Goal: Information Seeking & Learning: Learn about a topic

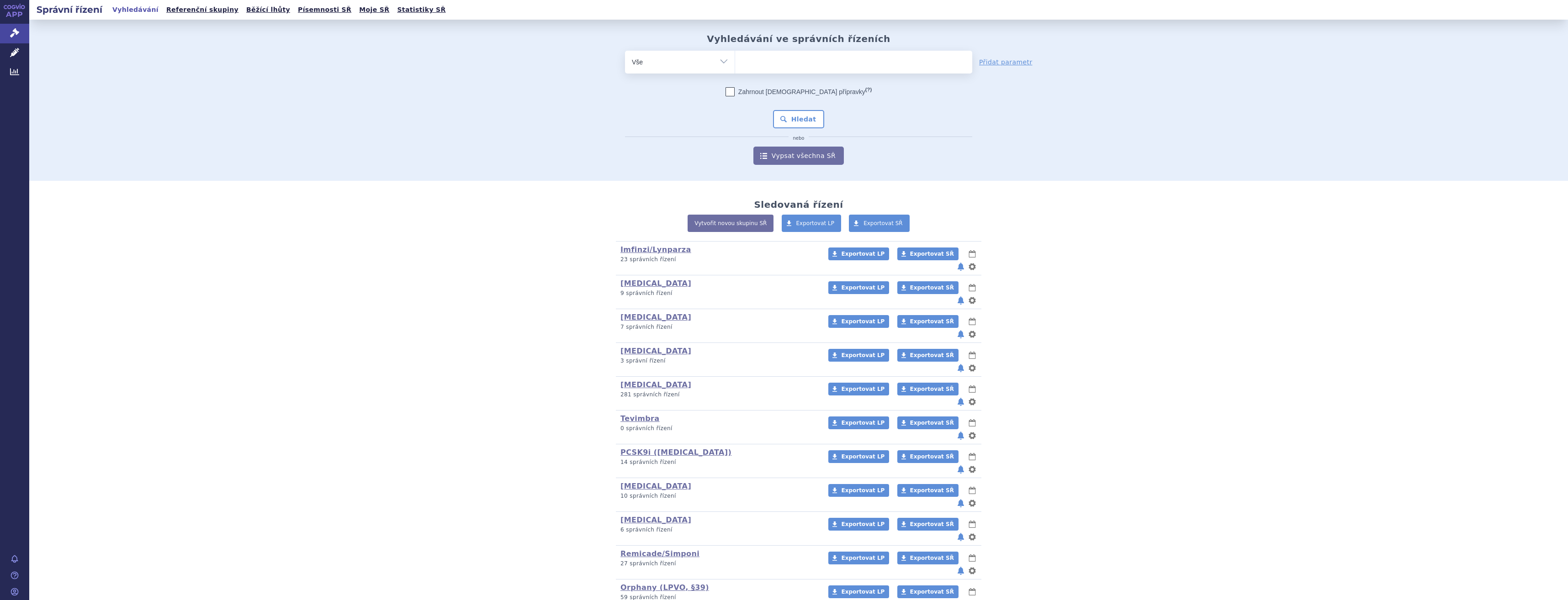
click at [766, 66] on ul at bounding box center [854, 60] width 237 height 19
click at [735, 66] on select at bounding box center [735, 62] width 1 height 23
click at [771, 54] on ul at bounding box center [854, 60] width 237 height 19
click at [735, 54] on select at bounding box center [735, 62] width 1 height 23
type input "key"
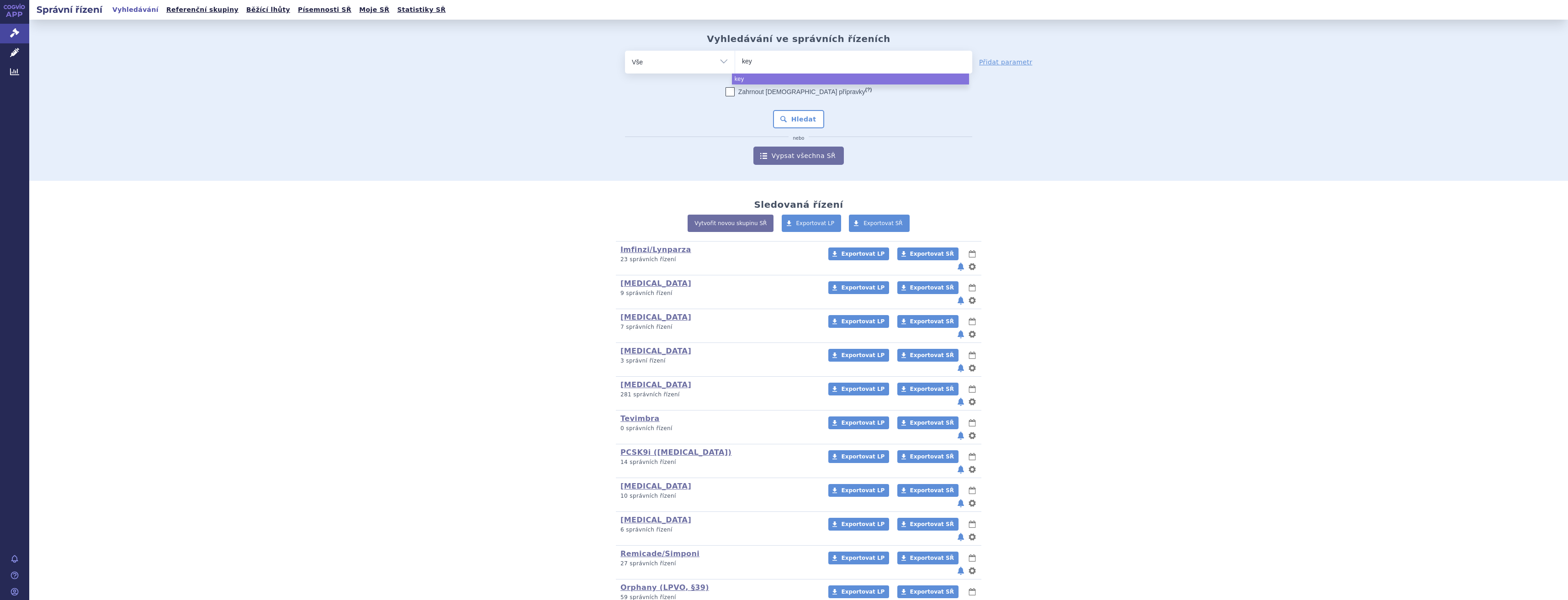
type input "keyt"
type input "keytru"
type input "[MEDICAL_DATA]"
select select "[MEDICAL_DATA]"
click at [800, 116] on button "Hledat" at bounding box center [799, 119] width 52 height 18
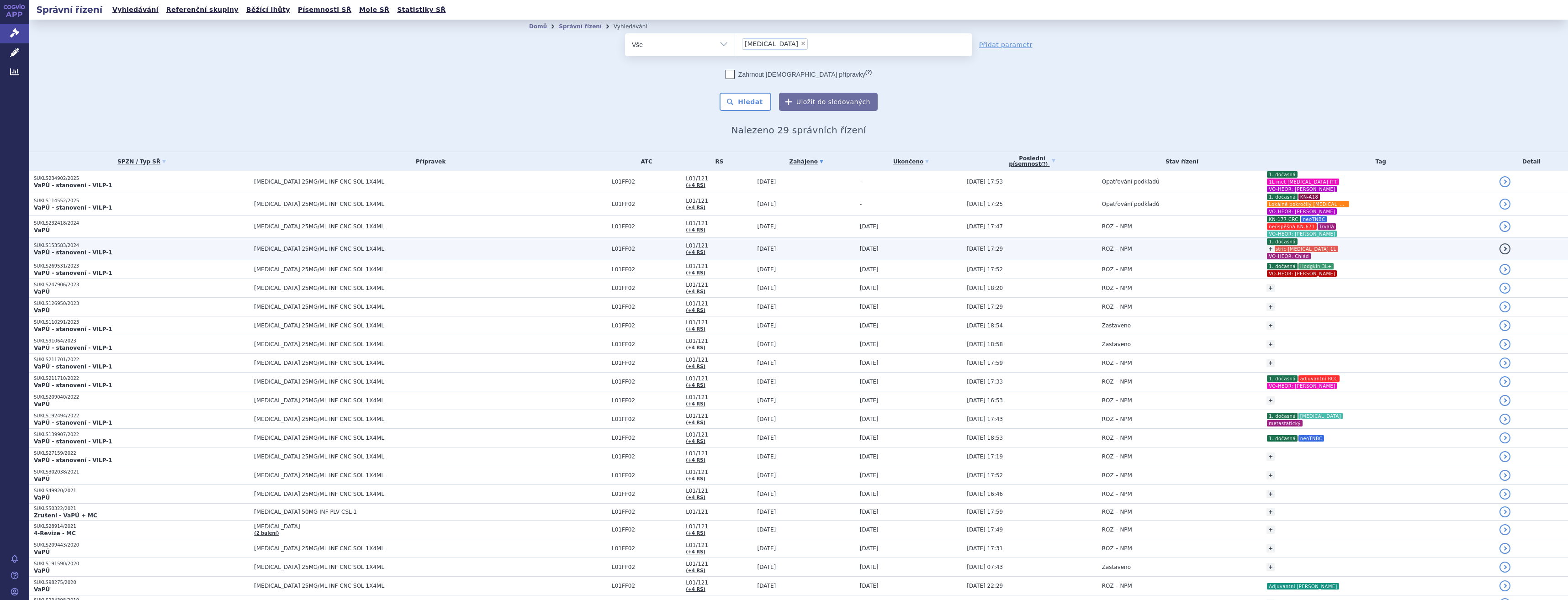
click at [1330, 250] on div "+ Přidat 1. dočasná Gastric metastatic 1L VO-HEOR: Chlád" at bounding box center [1381, 249] width 228 height 22
click at [1120, 243] on td "ROZ – NPM" at bounding box center [1180, 249] width 165 height 23
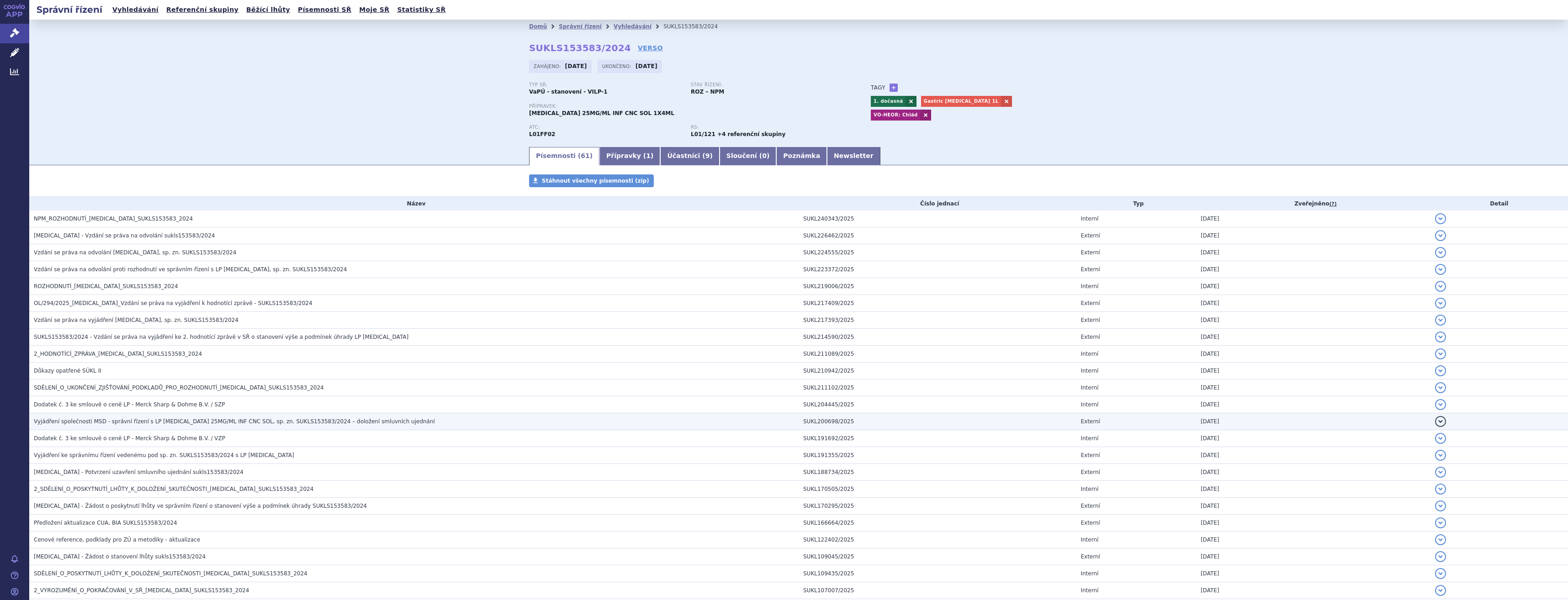
click at [192, 426] on h3 "Vyjádření společnosti MSD - správní řízení s LP Keytruda 25MG/ML INF CNC SOL, s…" at bounding box center [416, 421] width 765 height 9
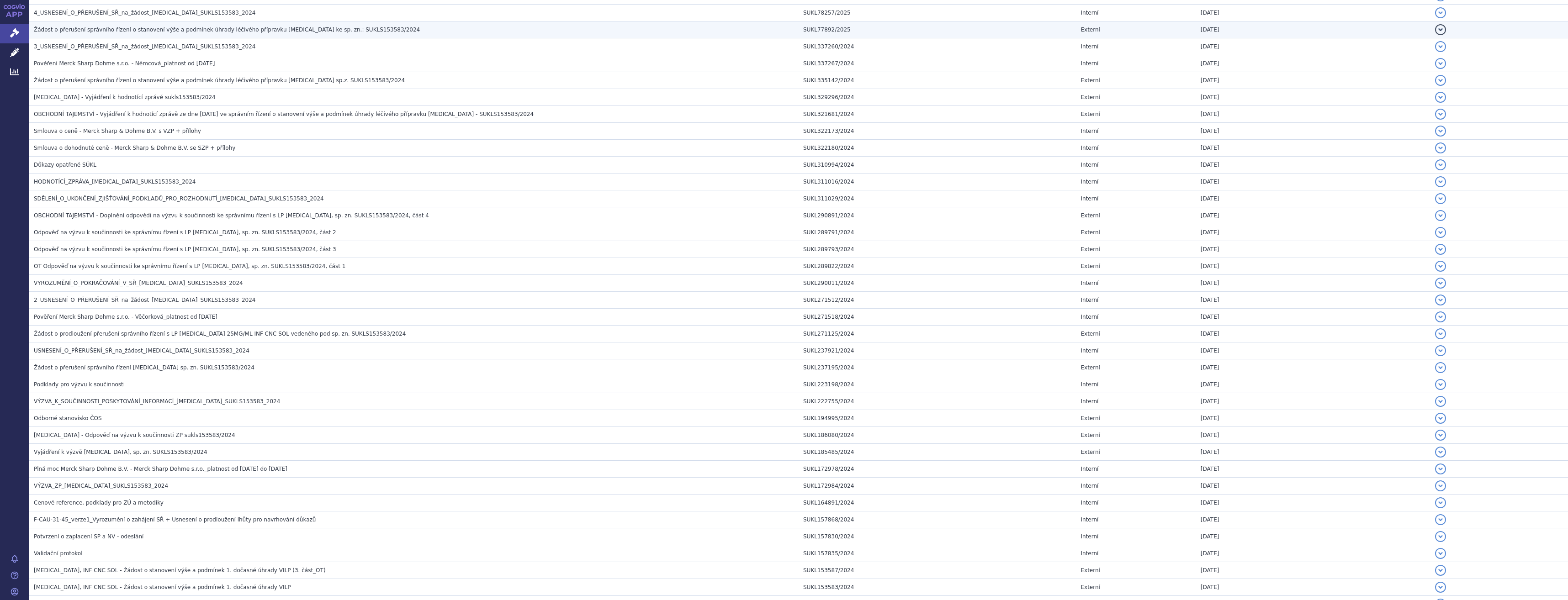
scroll to position [776, 0]
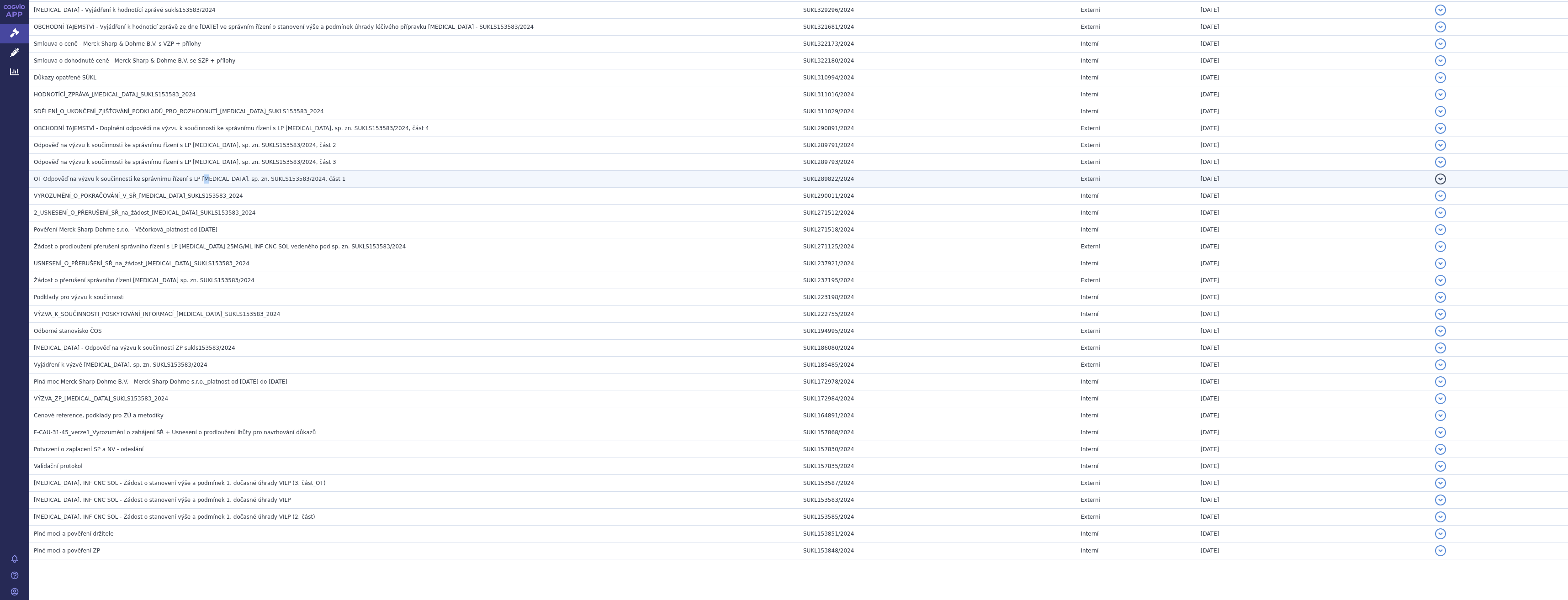
click at [187, 175] on h3 "OT Odpověď na výzvu k součinnosti ke správnímu řízení s LP Keytruda, sp. zn. SU…" at bounding box center [416, 179] width 765 height 9
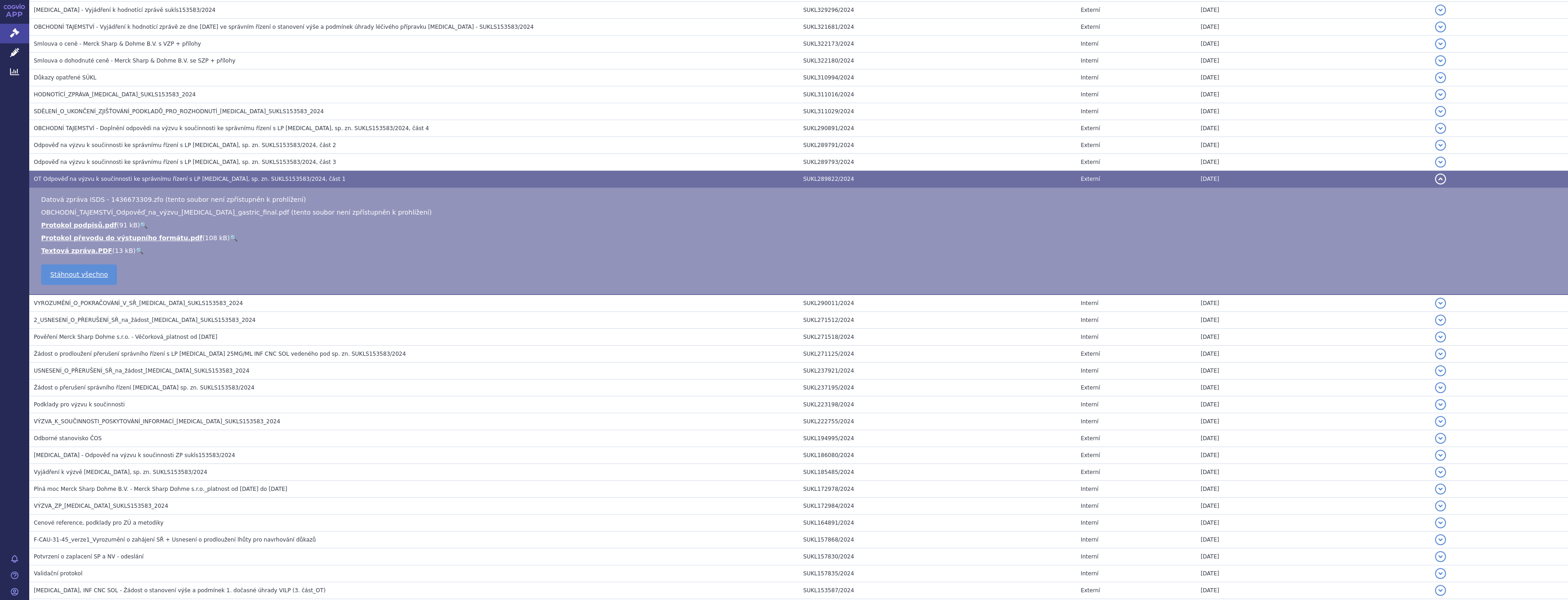
click at [300, 210] on span "OBCHODNÍ_TAJEMSTVÍ_Odpověď_na_výzvu_Keytruda_gastric_final.pdf (tento soubor ne…" at bounding box center [237, 212] width 391 height 7
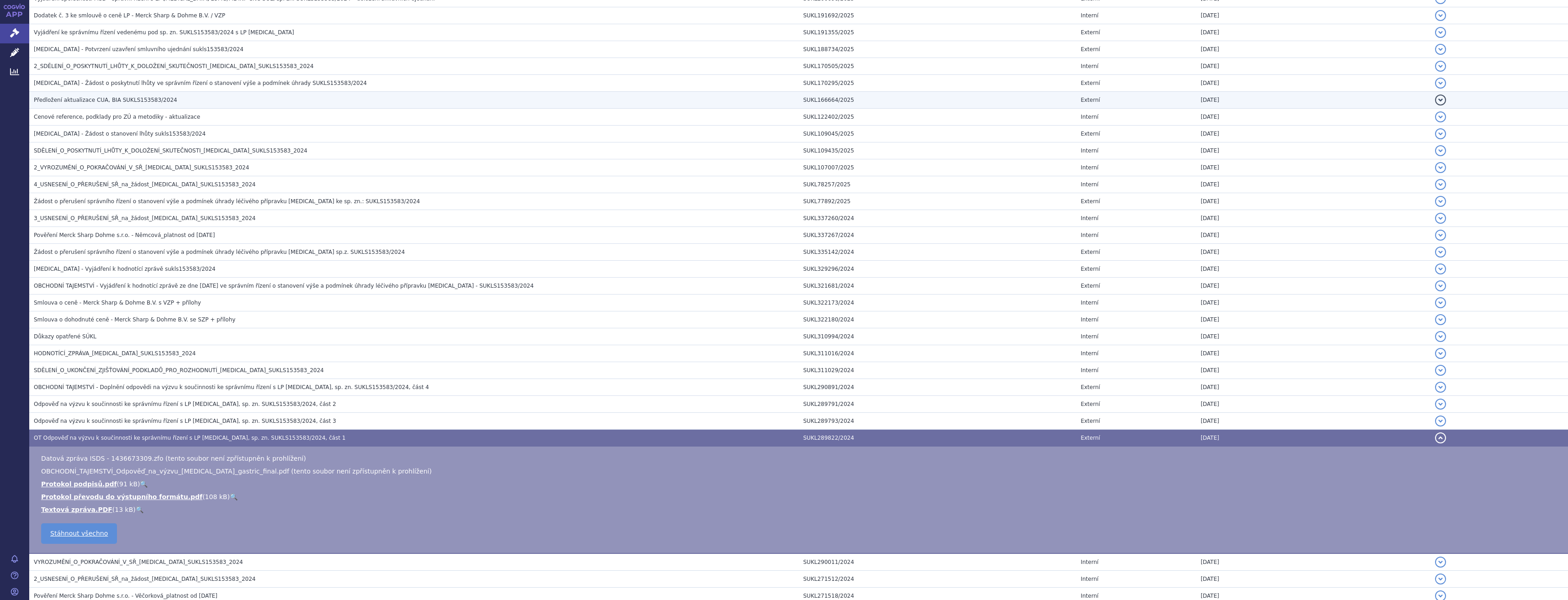
click at [120, 104] on h3 "Předložení aktualizace CUA, BIA SUKLS153583/2024" at bounding box center [416, 100] width 765 height 9
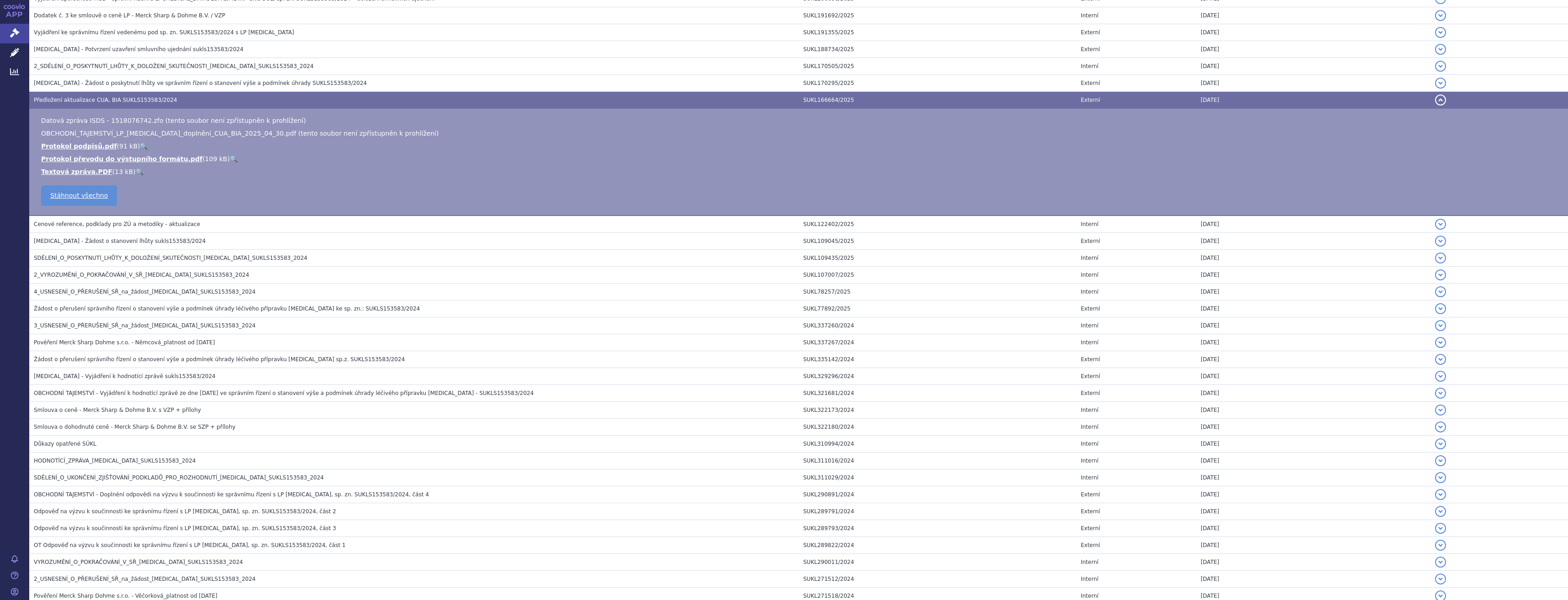
scroll to position [164, 0]
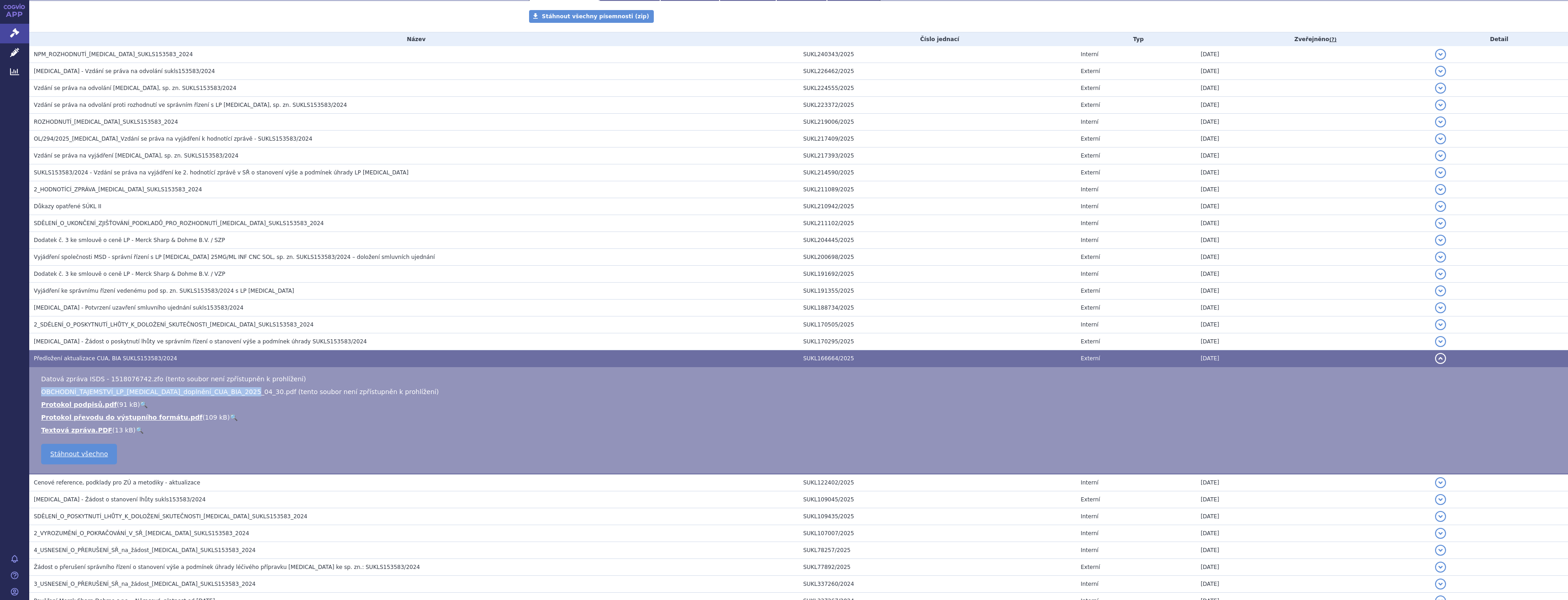
drag, startPoint x: 41, startPoint y: 389, endPoint x: 234, endPoint y: 388, distance: 193.0
click at [234, 388] on span "OBCHODNÍ_TAJEMSTVÍ_LP_Keytruda_doplnění_CUA_BIA_2025_04_30.pdf (tento soubor ne…" at bounding box center [240, 392] width 397 height 7
copy span "OBCHODNÍ_TAJEMSTVÍ_LP_Keytruda_doplnění_CUA_BIA_2025_04_30"
click at [199, 395] on span "OBCHODNÍ_TAJEMSTVÍ_LP_Keytruda_doplnění_CUA_BIA_2025_04_30.pdf (tento soubor ne…" at bounding box center [240, 392] width 397 height 7
drag, startPoint x: 234, startPoint y: 387, endPoint x: 39, endPoint y: 391, distance: 195.0
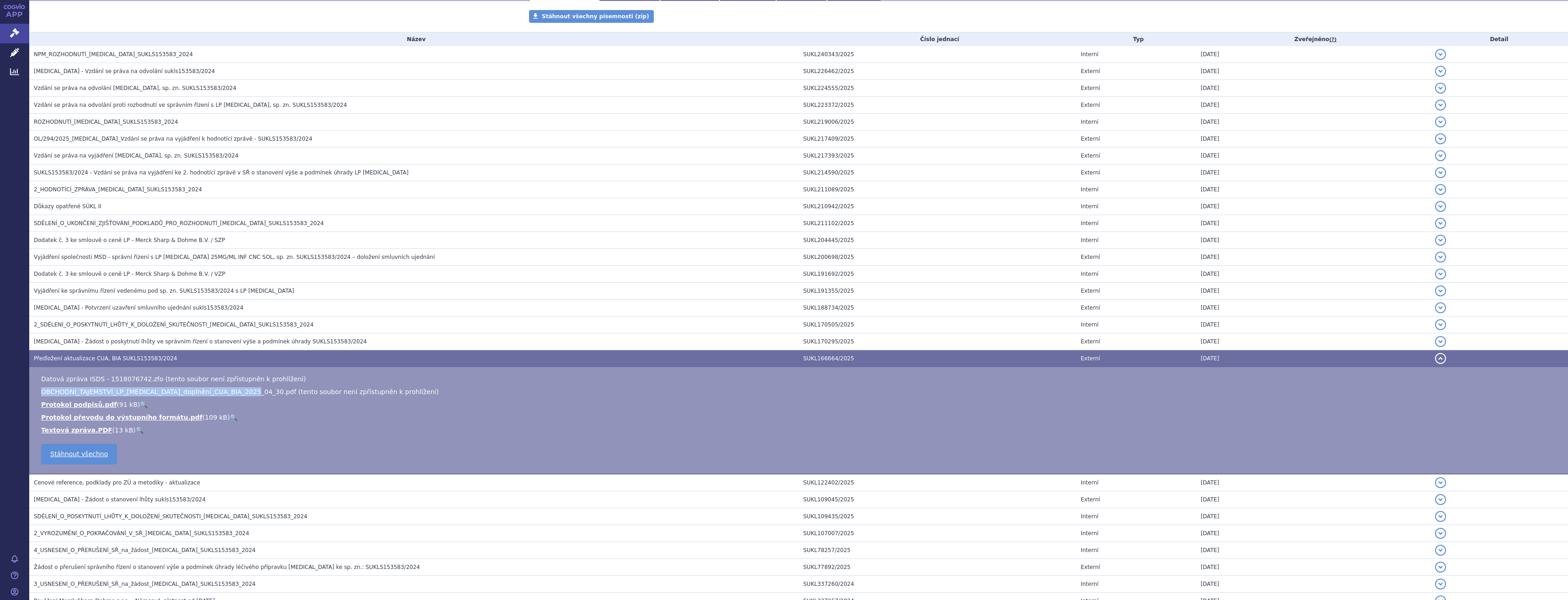
click at [39, 391] on ul "Datová zpráva ISDS - 1518076742.zfo (tento soubor není zpřístupněn k prohlížení…" at bounding box center [799, 404] width 1521 height 60
copy span "OBCHODNÍ_TAJEMSTVÍ_LP_Keytruda_doplnění_CUA_BIA_2025_04_30"
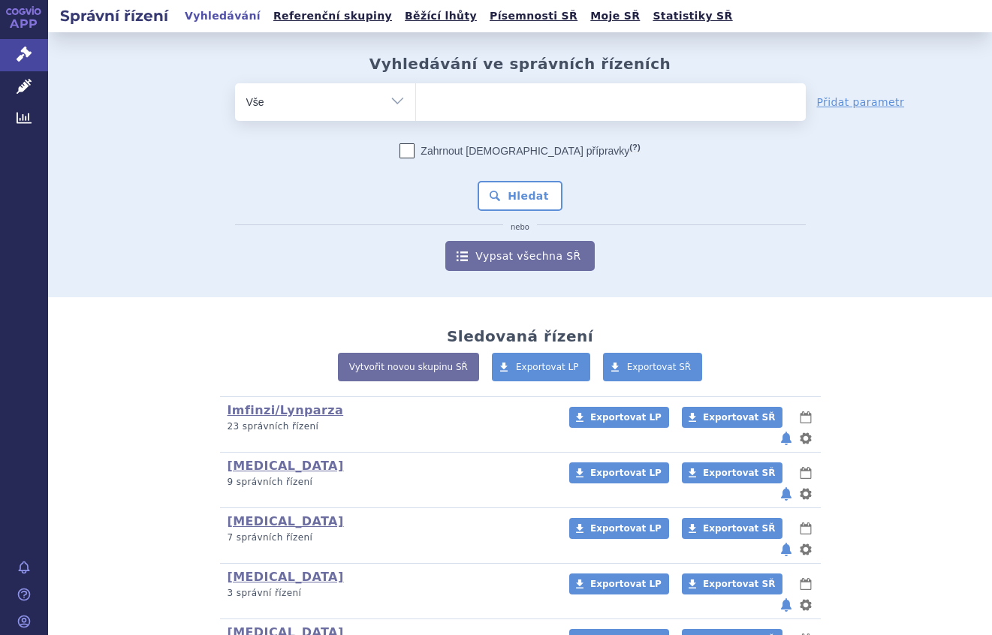
click at [475, 93] on ul at bounding box center [611, 99] width 390 height 32
click at [416, 93] on select at bounding box center [415, 102] width 1 height 38
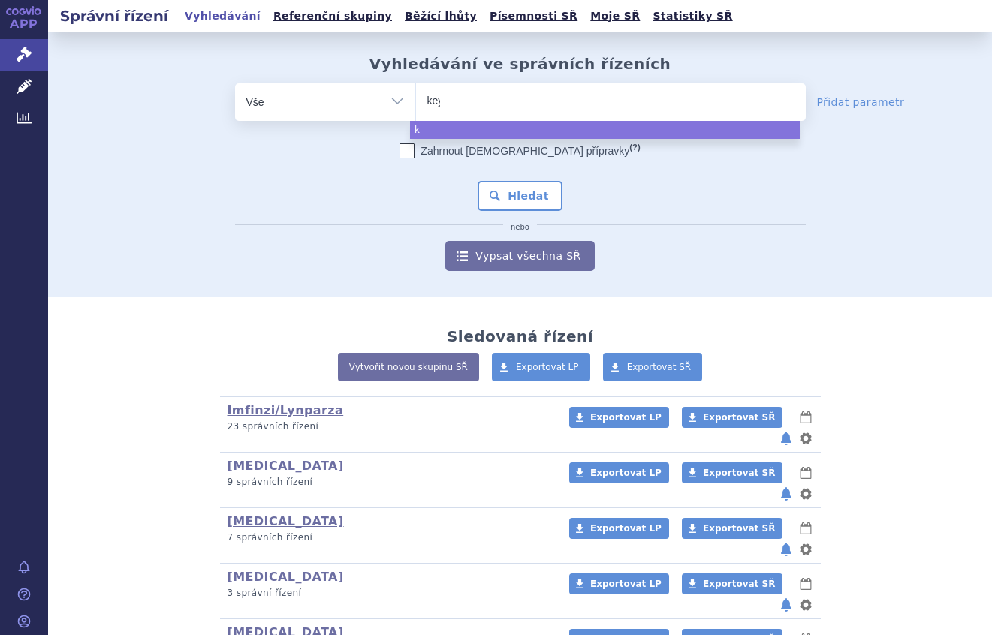
type input "keyt"
type input "keytru"
type input "[MEDICAL_DATA]"
select select "[MEDICAL_DATA]"
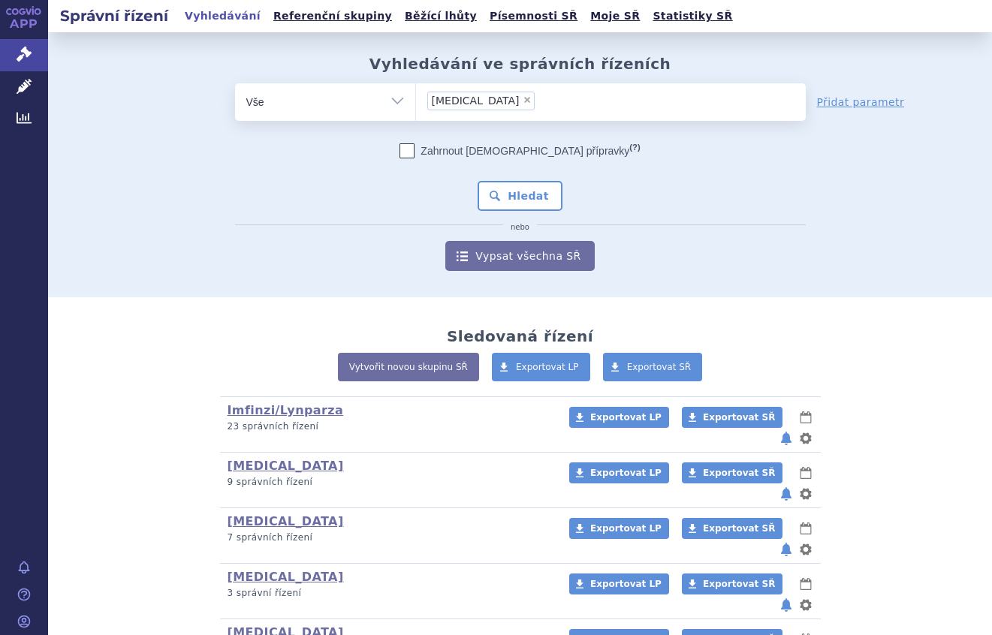
click at [517, 220] on span "nebo" at bounding box center [520, 224] width 570 height 9
click at [528, 202] on button "Hledat" at bounding box center [519, 196] width 85 height 30
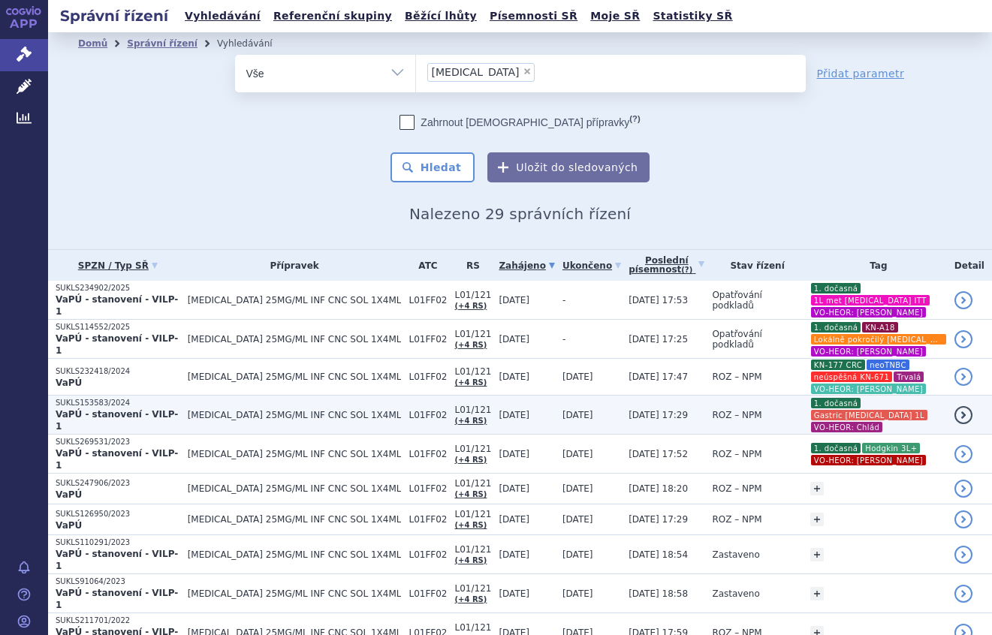
click at [704, 400] on td "ROZ – NPM" at bounding box center [753, 415] width 98 height 39
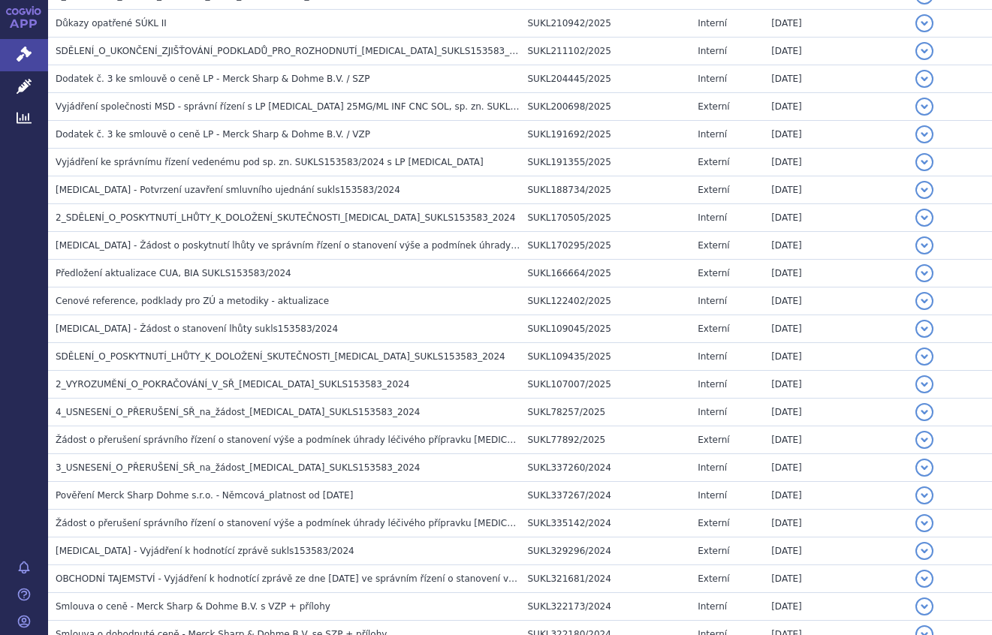
scroll to position [426, 0]
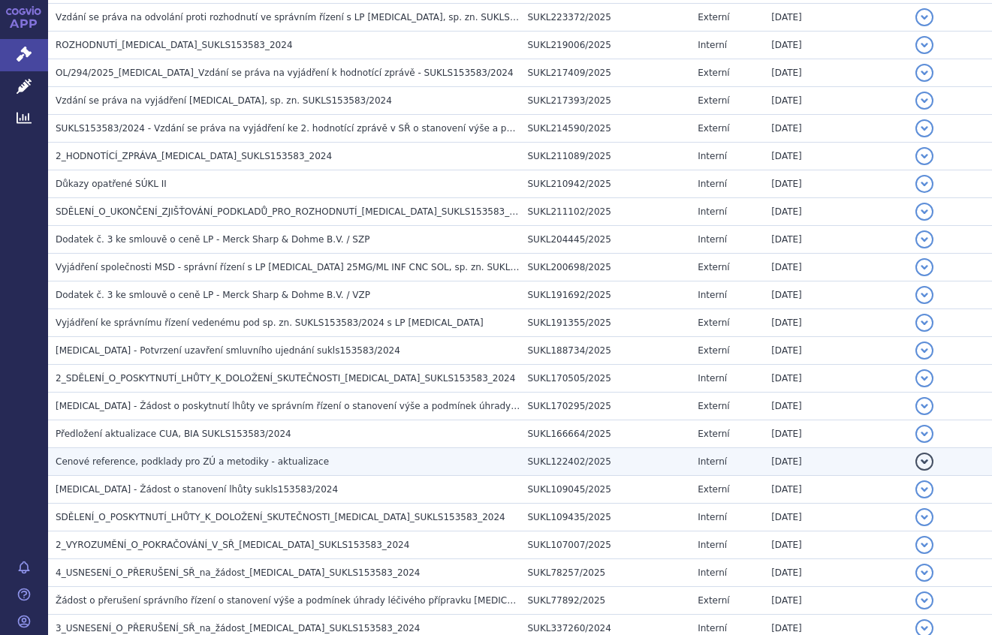
click at [846, 457] on td "08.04.2025" at bounding box center [834, 462] width 143 height 28
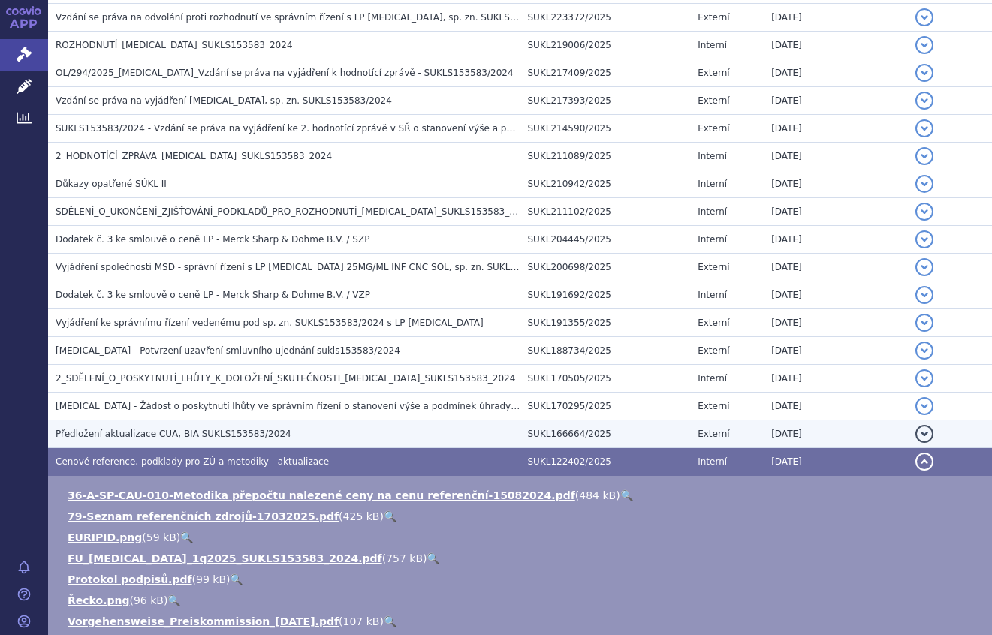
click at [293, 442] on td "Předložení aktualizace CUA, BIA SUKLS153583/2024" at bounding box center [284, 434] width 472 height 28
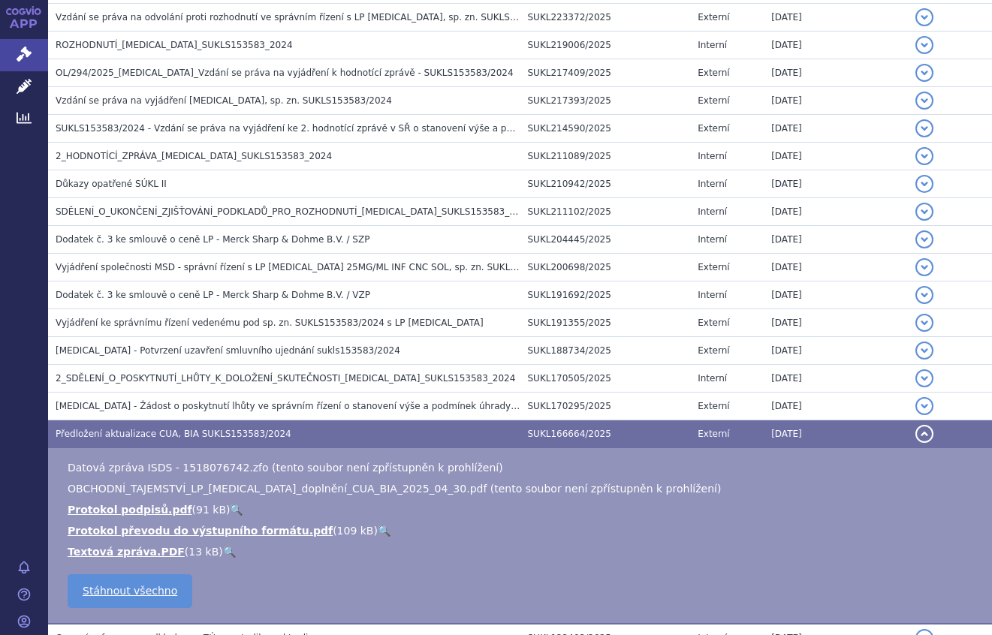
scroll to position [601, 0]
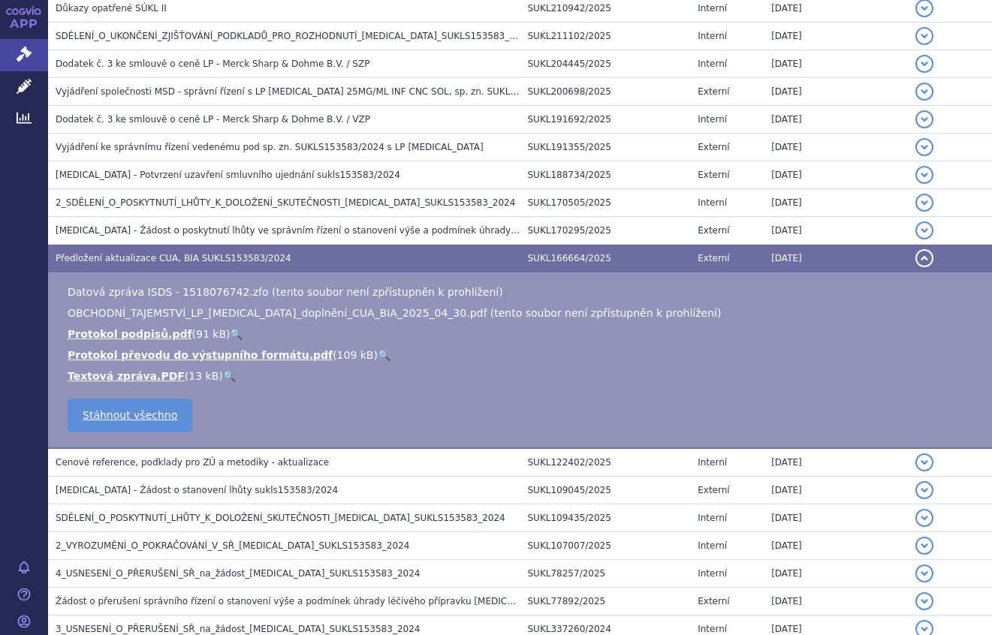
click at [361, 304] on ul "Datová zpráva ISDS - 1518076742.zfo (tento soubor není zpřístupněn k prohlížení…" at bounding box center [519, 333] width 913 height 99
click at [369, 307] on span "OBCHODNÍ_TAJEMSTVÍ_LP_Keytruda_doplnění_CUA_BIA_2025_04_30.pdf (tento soubor ne…" at bounding box center [394, 313] width 653 height 12
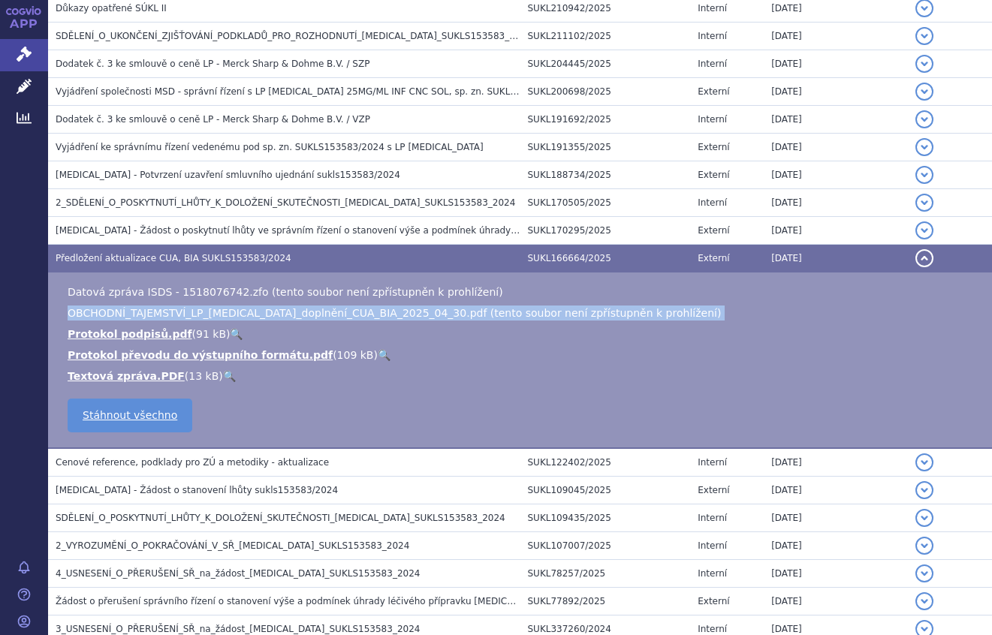
click at [369, 307] on span "OBCHODNÍ_TAJEMSTVÍ_LP_Keytruda_doplnění_CUA_BIA_2025_04_30.pdf (tento soubor ne…" at bounding box center [394, 313] width 653 height 12
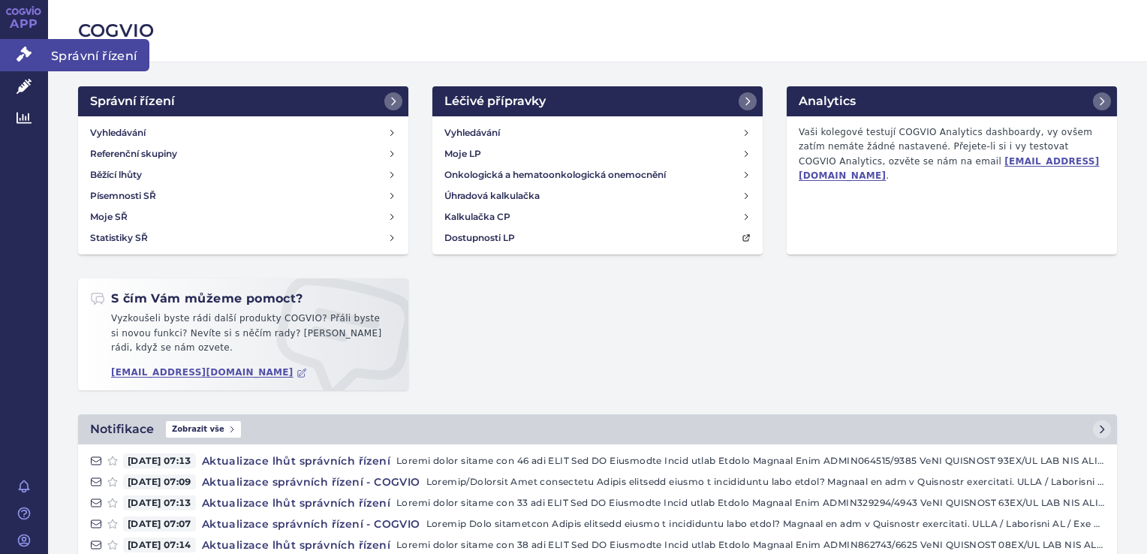
click at [36, 51] on link "Správní řízení" at bounding box center [24, 55] width 48 height 32
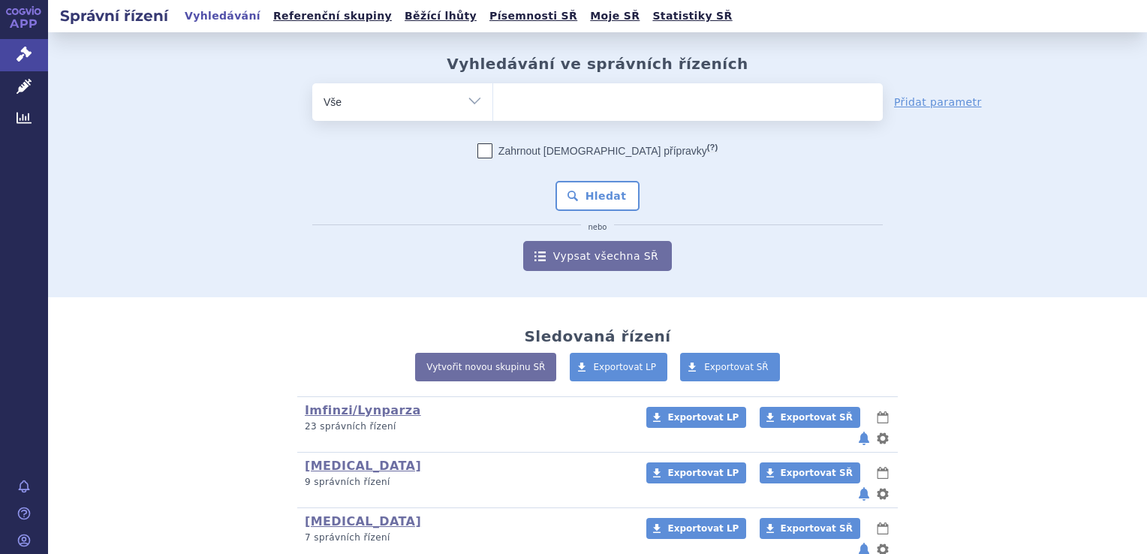
click at [639, 99] on ul at bounding box center [688, 99] width 390 height 32
click at [493, 99] on select at bounding box center [492, 102] width 1 height 38
type input "la"
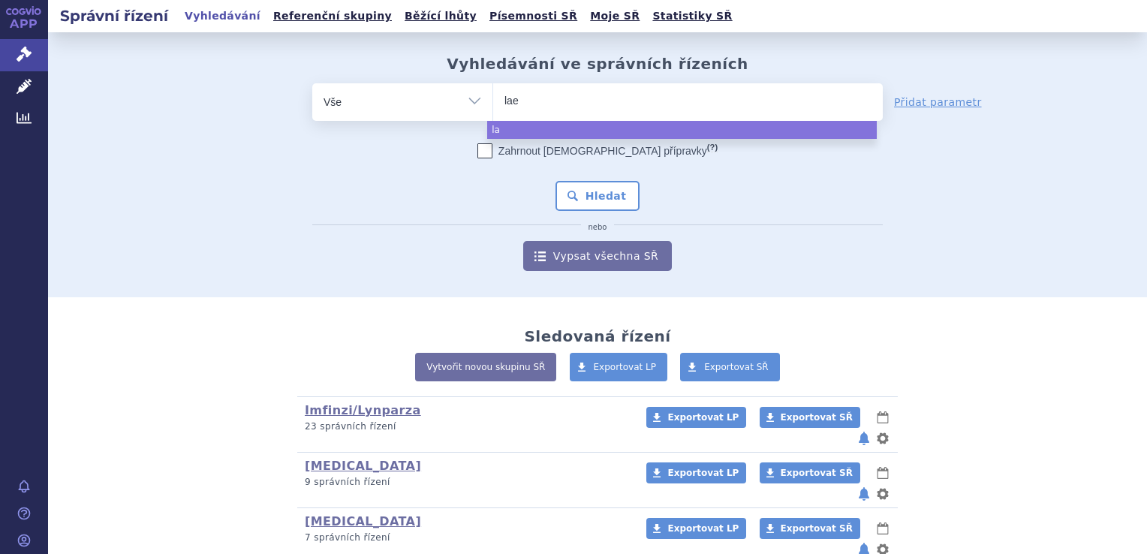
type input "laev"
type input "laevir"
type input "laevi"
type input "laev"
type input "lag"
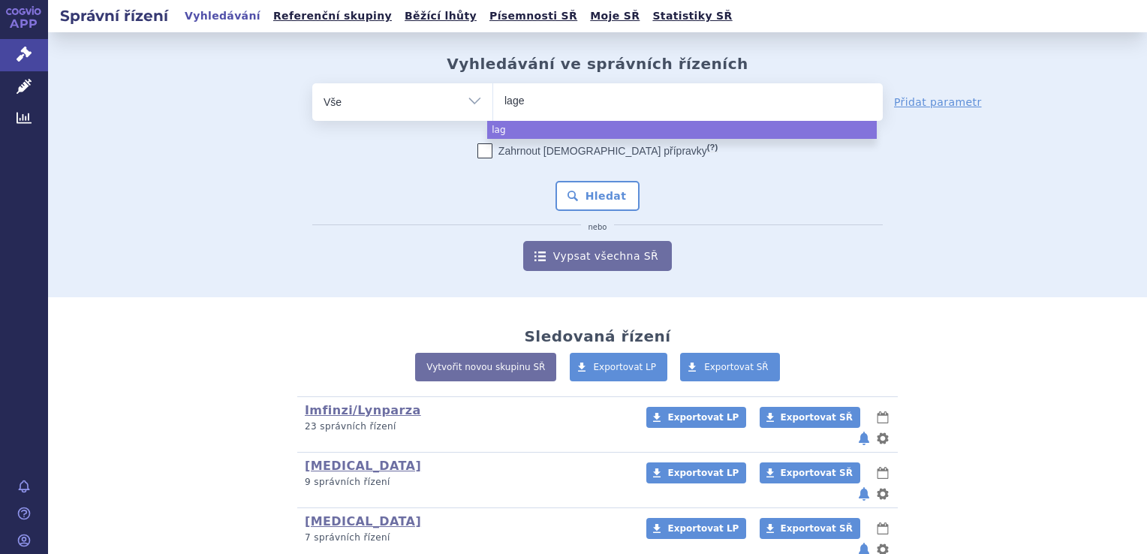
type input "lagev"
type input "lagevr"
type input "lagevrio"
select select "lagevrio"
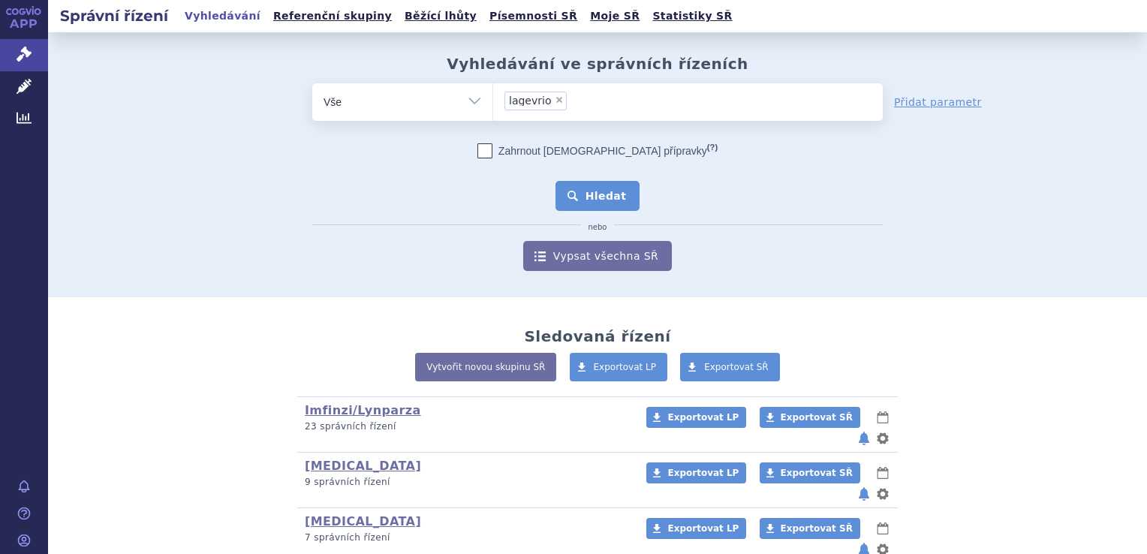
click at [600, 197] on button "Hledat" at bounding box center [597, 196] width 85 height 30
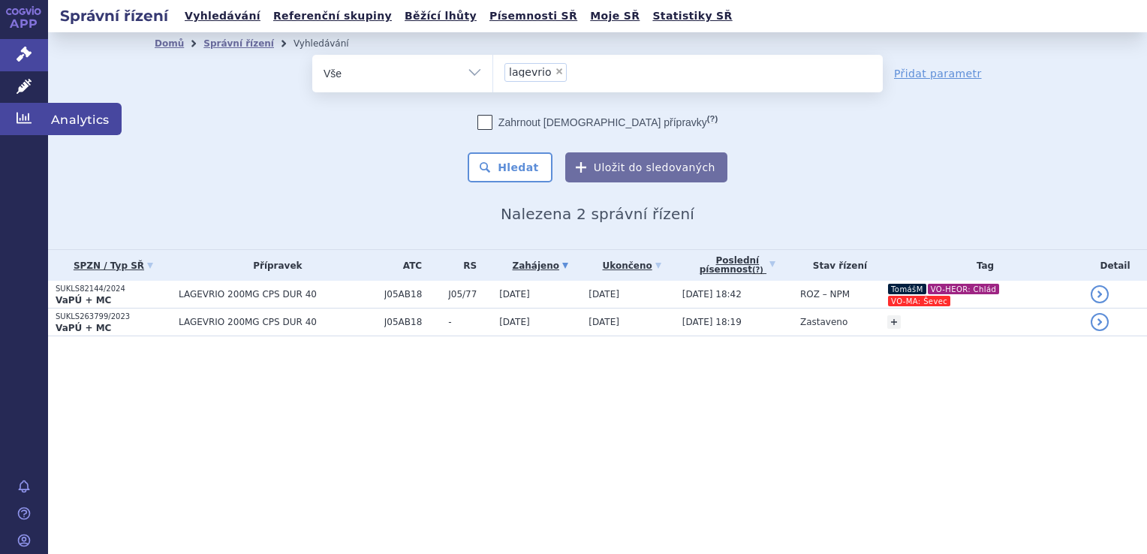
click at [11, 103] on link "Analytics" at bounding box center [24, 119] width 48 height 32
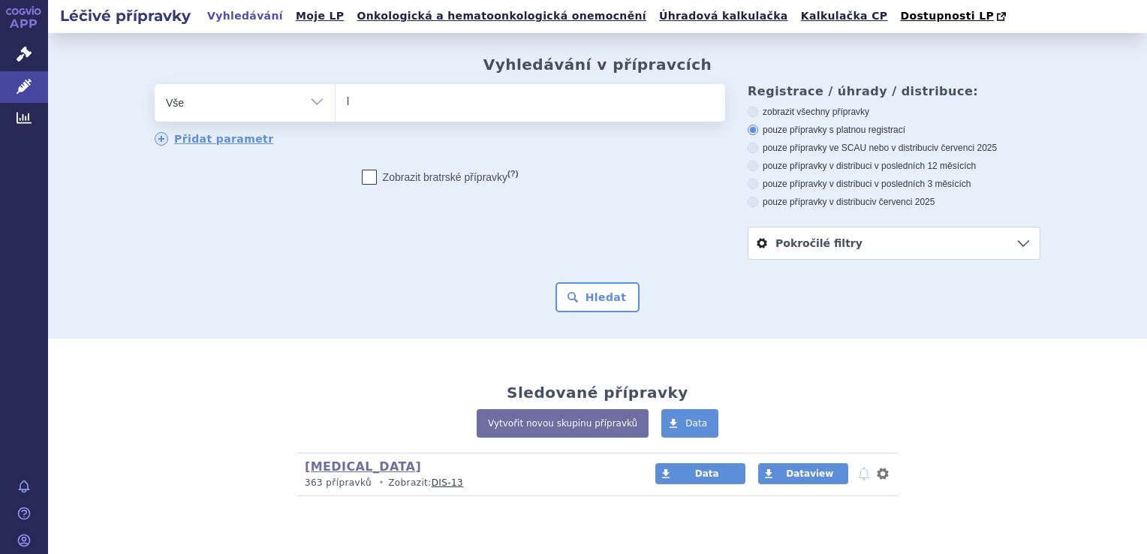
type input "la"
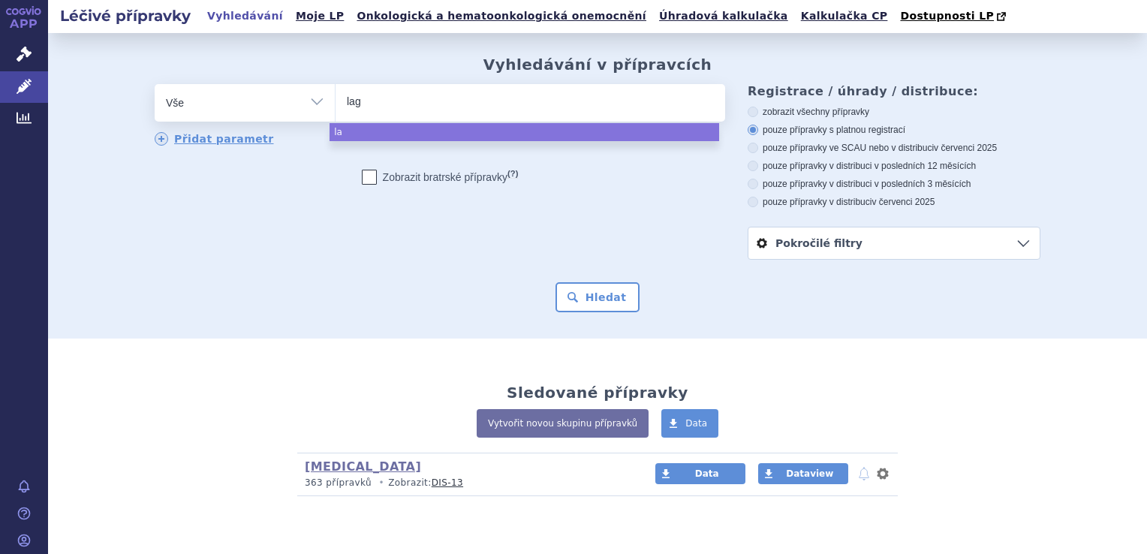
type input "lage"
type input "lagev"
type input "lagevrio"
select select "lagevrio"
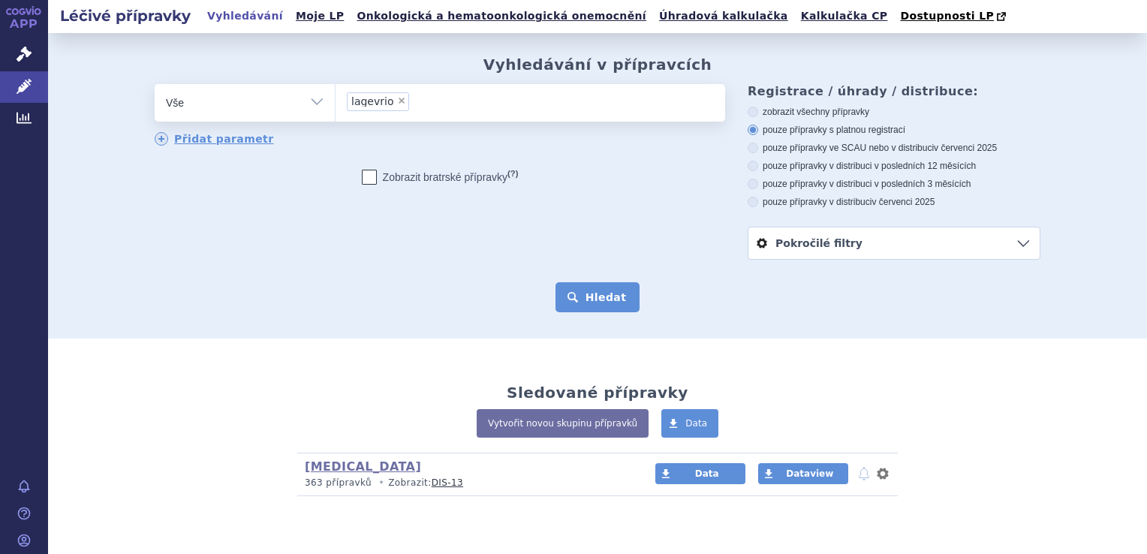
click at [581, 293] on button "Hledat" at bounding box center [597, 297] width 85 height 30
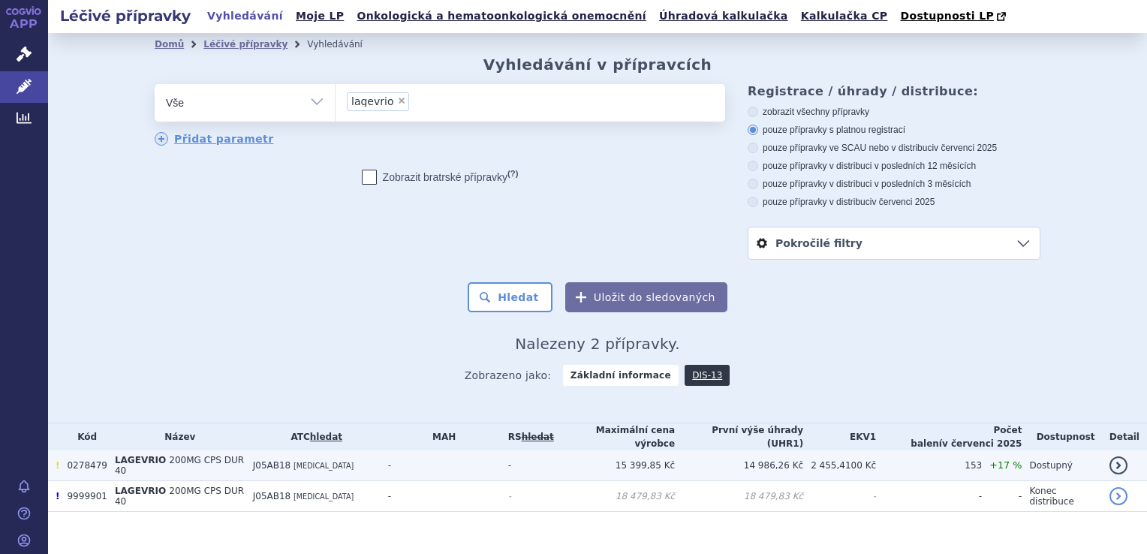
click at [501, 467] on td "-" at bounding box center [441, 465] width 120 height 31
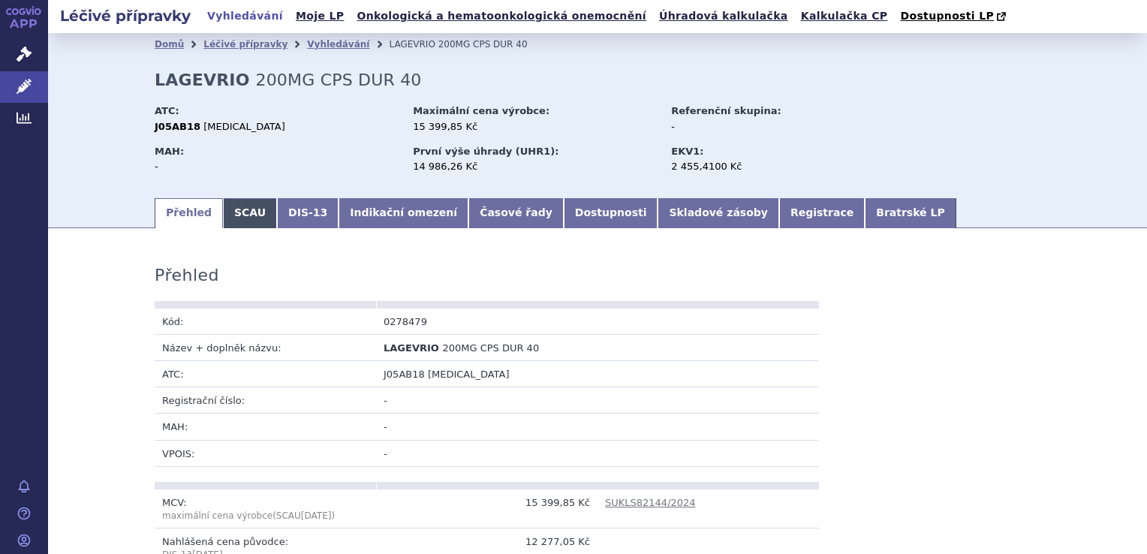
click at [243, 199] on link "SCAU" at bounding box center [250, 213] width 54 height 30
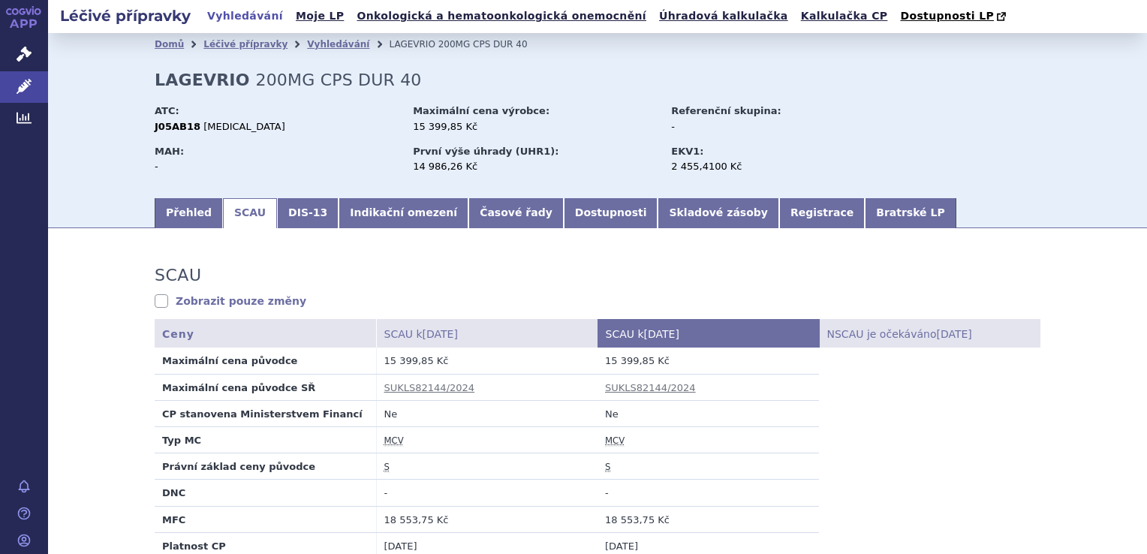
click at [351, 197] on div "Přehled SCAU DIS-13 Indikační omezení Časové řady Dostupnosti Skladové zásoby R…" at bounding box center [598, 212] width 946 height 32
click at [201, 201] on link "Přehled" at bounding box center [189, 213] width 68 height 30
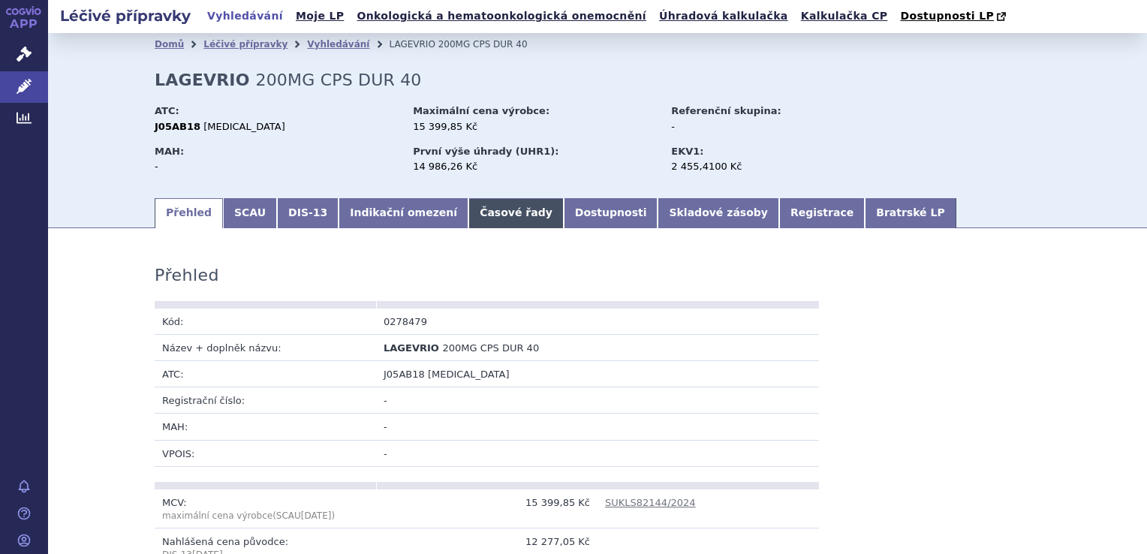
click at [468, 215] on link "Časové řady" at bounding box center [515, 213] width 95 height 30
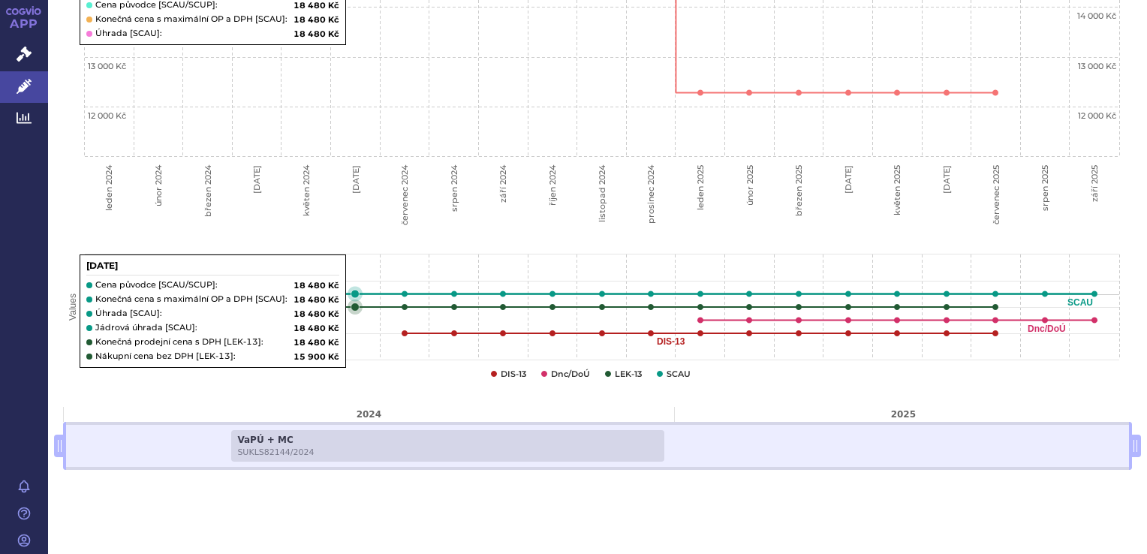
scroll to position [603, 0]
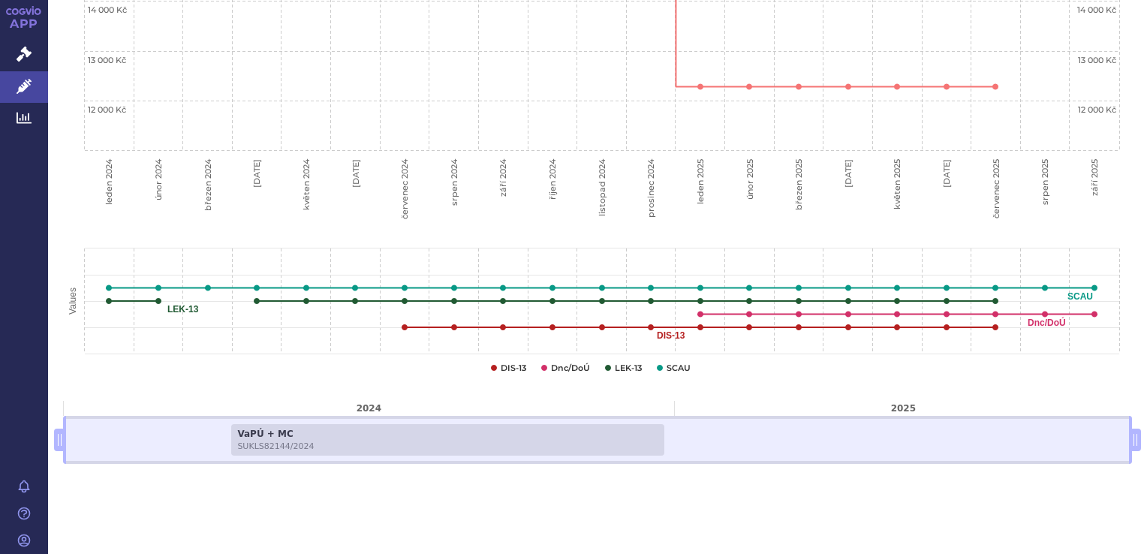
drag, startPoint x: 62, startPoint y: 449, endPoint x: 12, endPoint y: 450, distance: 49.6
click at [12, 450] on div "APP Správní řízení Léčivé přípravky Analytics Notifikace [GEOGRAPHIC_DATA] [PER…" at bounding box center [573, 277] width 1147 height 554
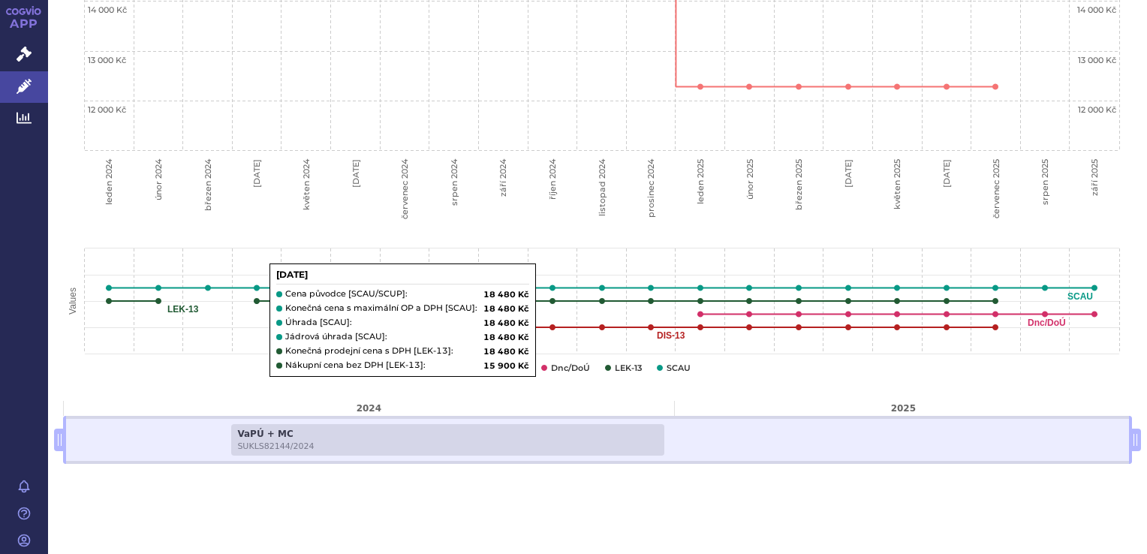
scroll to position [179, 0]
